Goal: Task Accomplishment & Management: Manage account settings

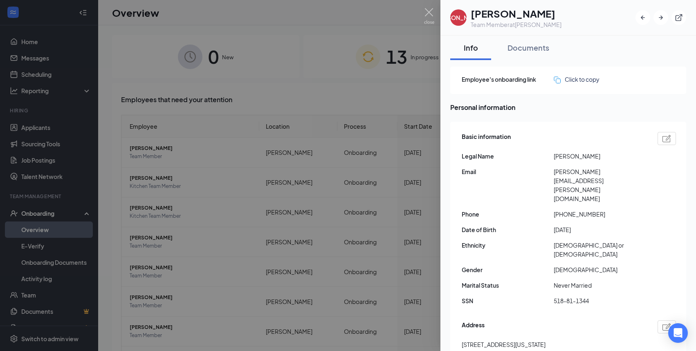
click at [341, 52] on div at bounding box center [348, 175] width 696 height 351
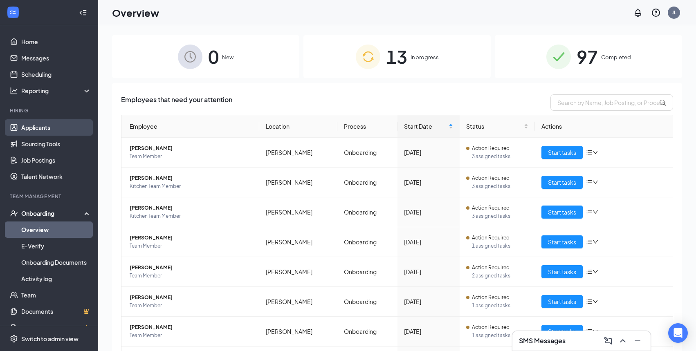
click at [34, 135] on link "Applicants" at bounding box center [56, 127] width 70 height 16
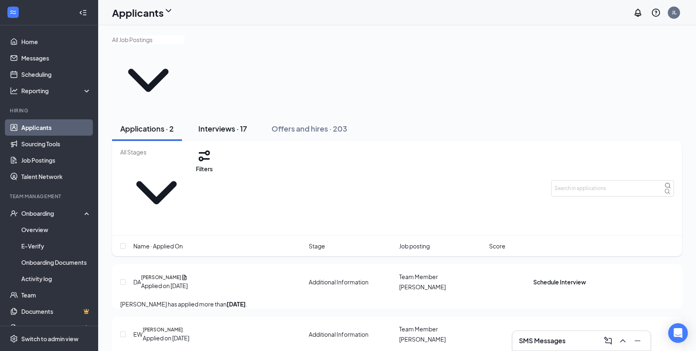
click at [220, 123] on div "Interviews · 17" at bounding box center [222, 128] width 49 height 10
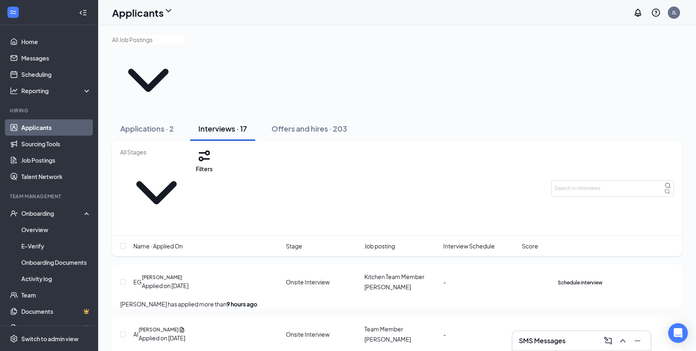
click at [469, 242] on span "Interview Schedule" at bounding box center [469, 246] width 52 height 9
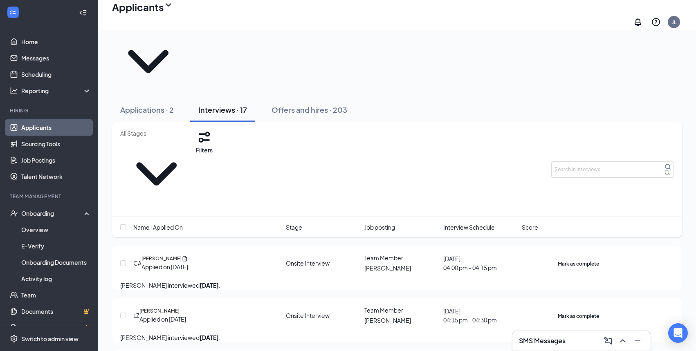
scroll to position [9, 0]
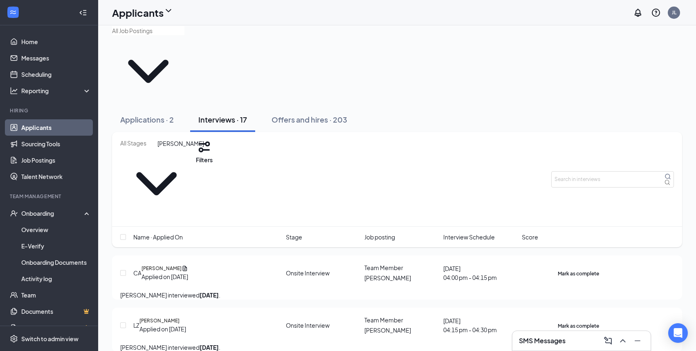
click at [171, 265] on h5 "[PERSON_NAME]" at bounding box center [161, 268] width 40 height 7
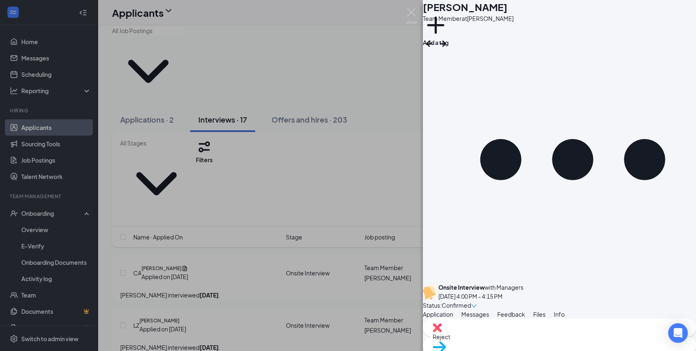
click at [525, 311] on span "Feedback" at bounding box center [511, 314] width 28 height 7
click at [593, 351] on span "Move to stage" at bounding box center [558, 357] width 253 height 9
click at [269, 181] on div "Offer" at bounding box center [261, 176] width 15 height 9
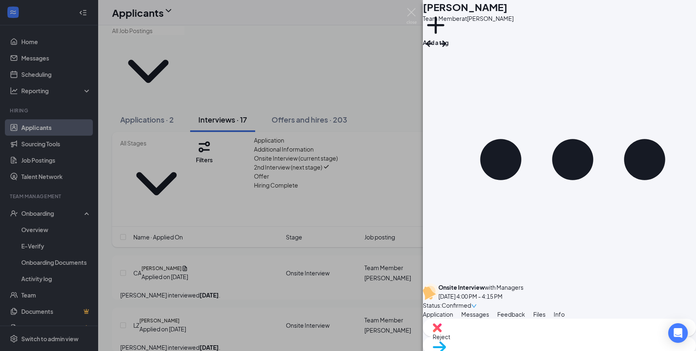
type input "Offer"
drag, startPoint x: 253, startPoint y: 195, endPoint x: 204, endPoint y: 197, distance: 48.7
copy span "[PERSON_NAME]"
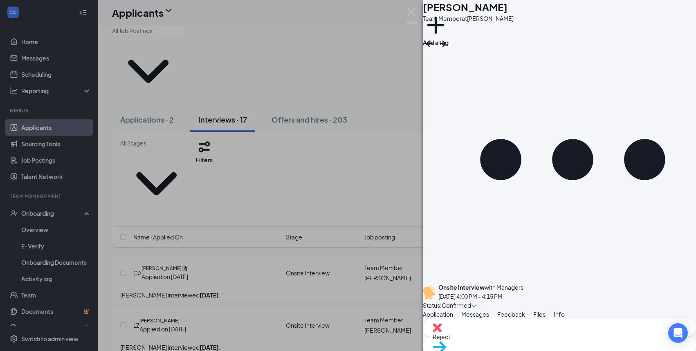
type input "$ 10"
click at [525, 311] on span "Feedback" at bounding box center [511, 314] width 28 height 7
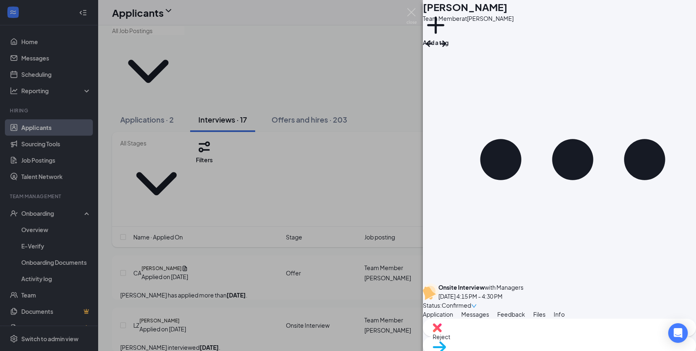
click at [446, 341] on img at bounding box center [438, 347] width 13 height 12
click at [269, 181] on div "Offer" at bounding box center [261, 176] width 15 height 9
type input "Offer"
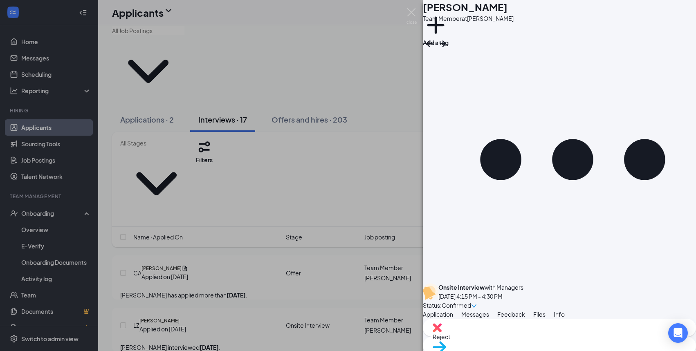
drag, startPoint x: 232, startPoint y: 196, endPoint x: 200, endPoint y: 197, distance: 31.9
drag, startPoint x: 233, startPoint y: 197, endPoint x: 205, endPoint y: 196, distance: 27.8
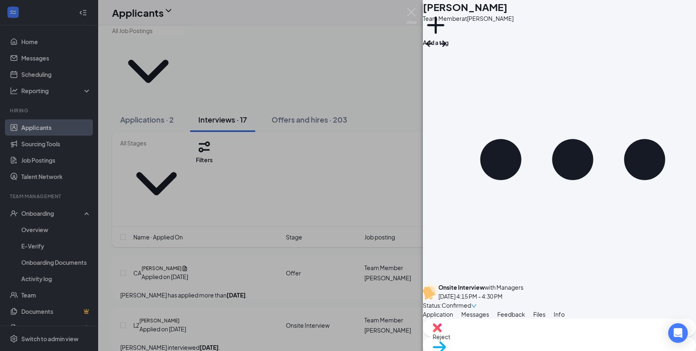
copy span "[PERSON_NAME]"
type input "$ 11"
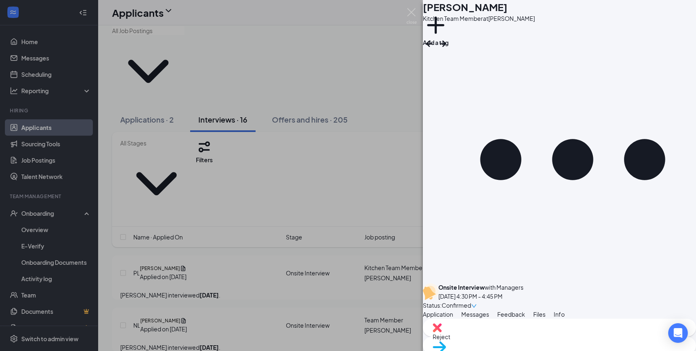
click at [525, 311] on span "Feedback" at bounding box center [511, 314] width 28 height 7
click at [580, 351] on span "Move to stage" at bounding box center [558, 357] width 253 height 9
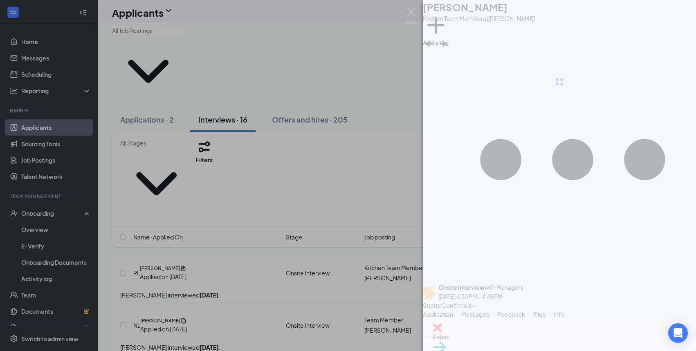
type input "Offer (next stage)"
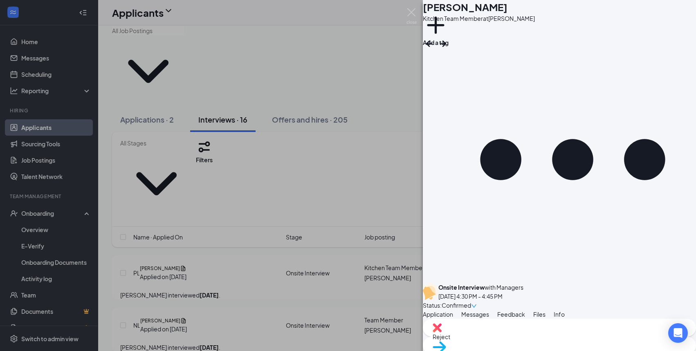
drag, startPoint x: 242, startPoint y: 196, endPoint x: 204, endPoint y: 196, distance: 38.0
copy span "[PERSON_NAME]"
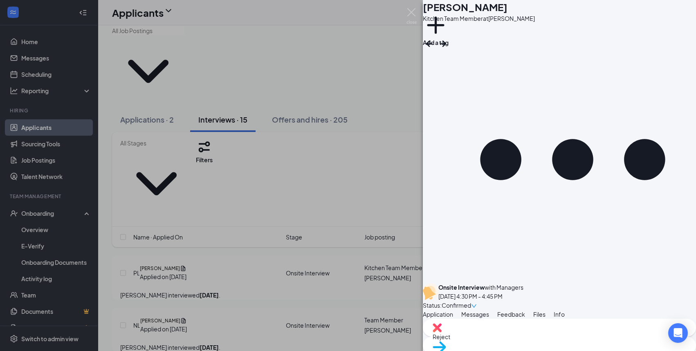
type input "$"
click at [525, 311] on span "Feedback" at bounding box center [511, 314] width 28 height 7
click at [572, 339] on div "Move to stage" at bounding box center [559, 346] width 273 height 18
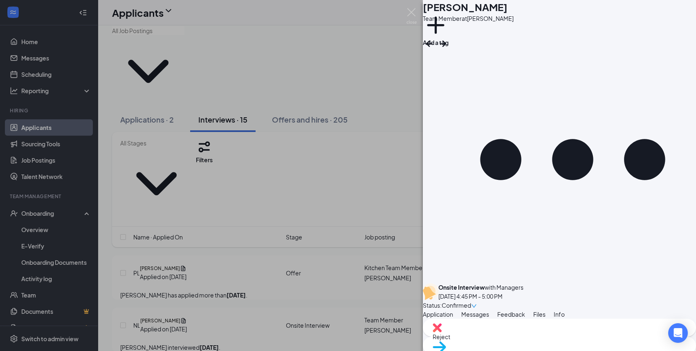
click at [269, 181] on div "Offer" at bounding box center [261, 176] width 15 height 9
type input "Offer"
type input "$ 10"
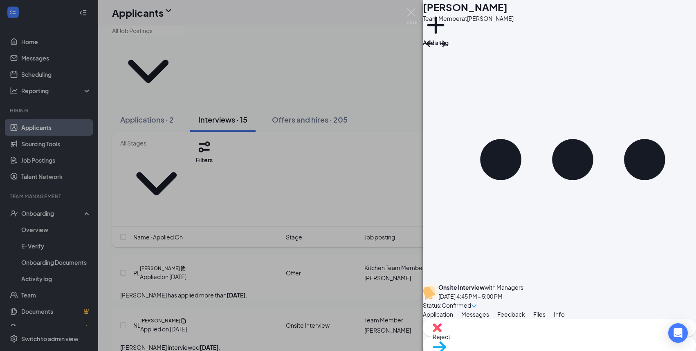
drag, startPoint x: 228, startPoint y: 194, endPoint x: 205, endPoint y: 194, distance: 23.7
copy span "[PERSON_NAME]"
click at [181, 175] on div "EB [PERSON_NAME] Team Member at [PERSON_NAME] Add a tag Onsite Interview with M…" at bounding box center [348, 175] width 696 height 351
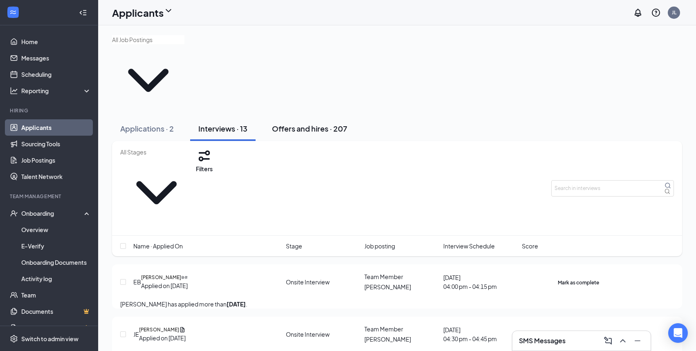
click at [305, 123] on div "Offers and hires · 207" at bounding box center [309, 128] width 75 height 10
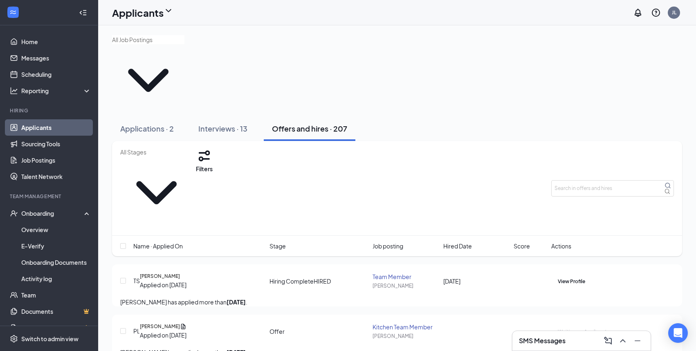
click at [193, 148] on span at bounding box center [156, 188] width 72 height 81
click at [162, 148] on input "text" at bounding box center [156, 152] width 72 height 9
click at [150, 139] on div "Offer (4)" at bounding box center [138, 134] width 22 height 9
type input "Offer (4)"
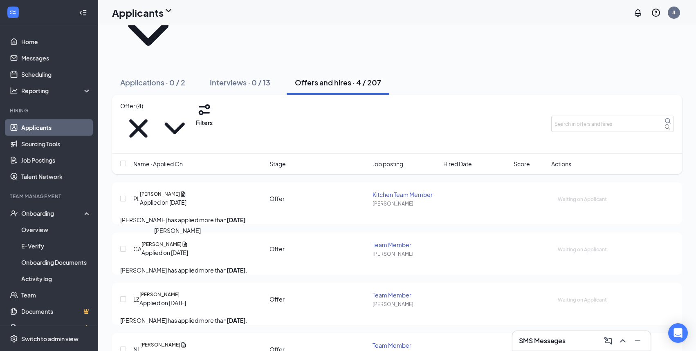
scroll to position [57, 0]
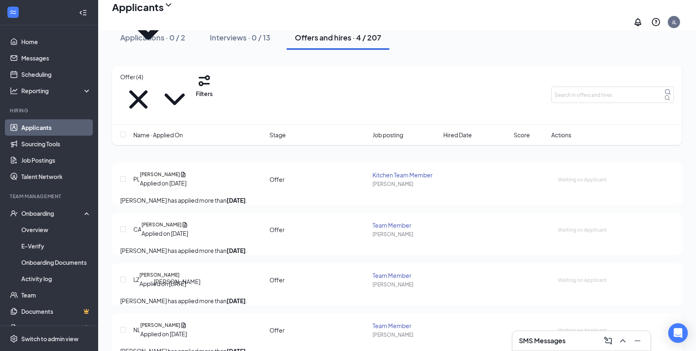
click at [164, 322] on h5 "[PERSON_NAME]" at bounding box center [160, 325] width 40 height 7
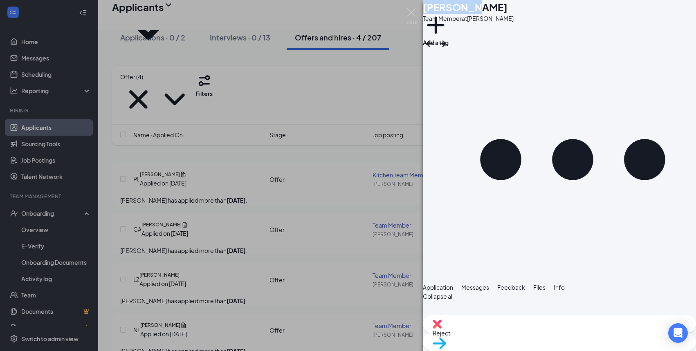
drag, startPoint x: 496, startPoint y: 16, endPoint x: 441, endPoint y: 16, distance: 54.8
click at [441, 16] on div "NL [PERSON_NAME] Team Member at [PERSON_NAME] Add a tag" at bounding box center [559, 18] width 273 height 36
copy div "[PERSON_NAME]"
click at [318, 257] on div "NL [PERSON_NAME] Team Member at [PERSON_NAME] Add a tag Application Messages Fe…" at bounding box center [348, 175] width 696 height 351
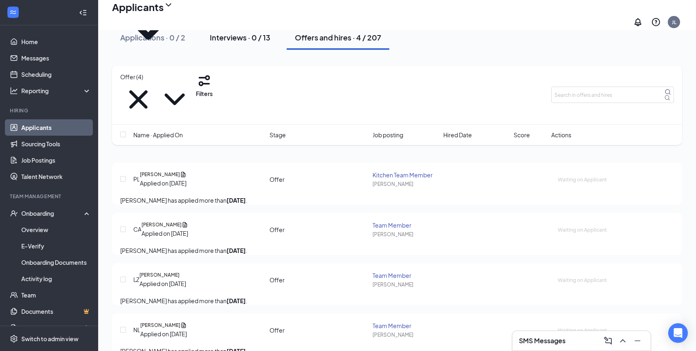
click at [238, 43] on div "Interviews · 0 / 13" at bounding box center [240, 37] width 60 height 10
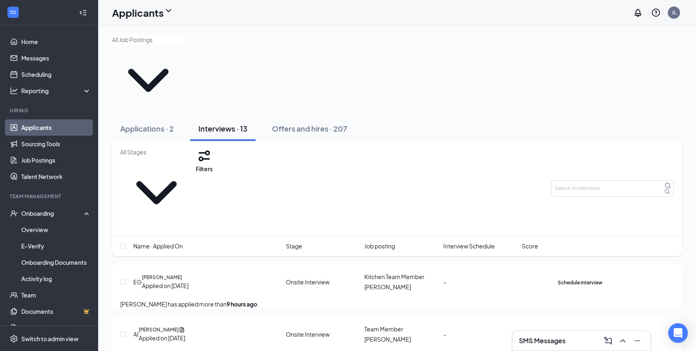
click at [479, 242] on span "Interview Schedule" at bounding box center [469, 246] width 52 height 9
click at [147, 123] on div "Applications · 2" at bounding box center [147, 128] width 54 height 10
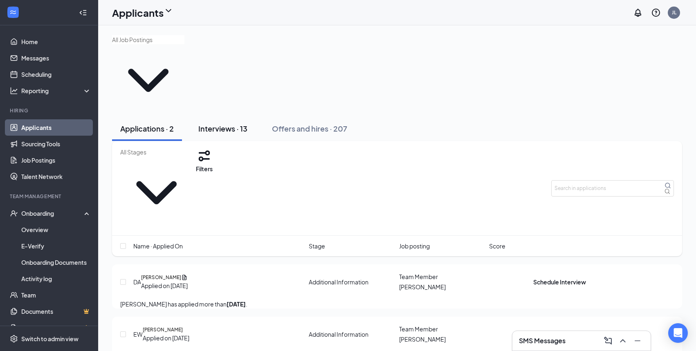
click at [214, 116] on button "Interviews · 13" at bounding box center [222, 128] width 65 height 25
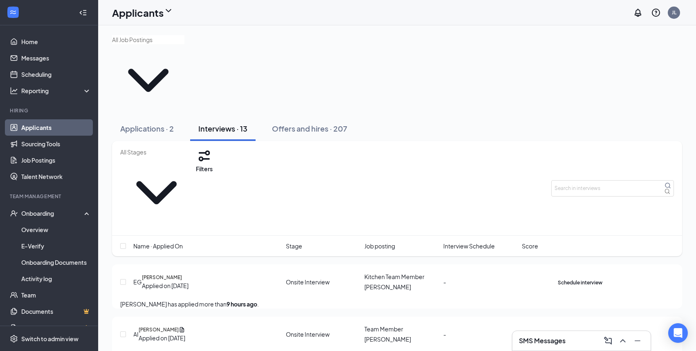
click at [470, 242] on span "Interview Schedule" at bounding box center [469, 246] width 52 height 9
click at [299, 123] on div "Offers and hires · 207" at bounding box center [309, 128] width 75 height 10
